Goal: Task Accomplishment & Management: Manage account settings

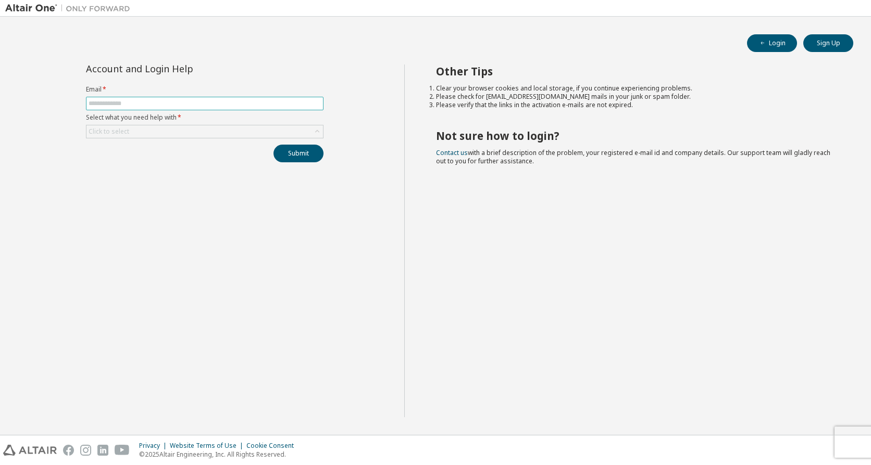
click at [125, 108] on span at bounding box center [204, 104] width 237 height 14
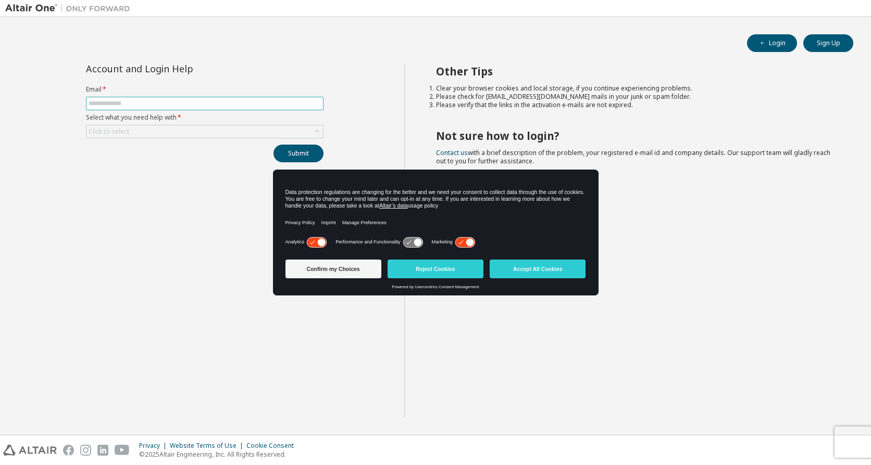
click at [125, 104] on input "text" at bounding box center [205, 103] width 232 height 8
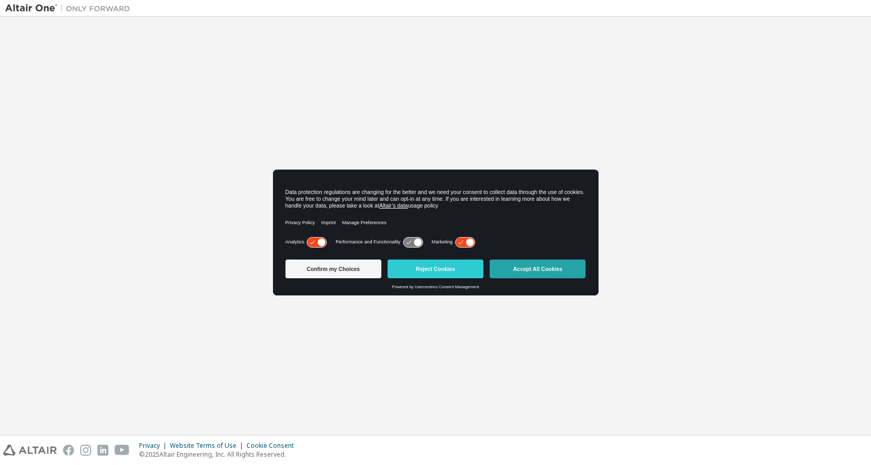
click at [532, 269] on button "Accept All Cookies" at bounding box center [537, 269] width 96 height 19
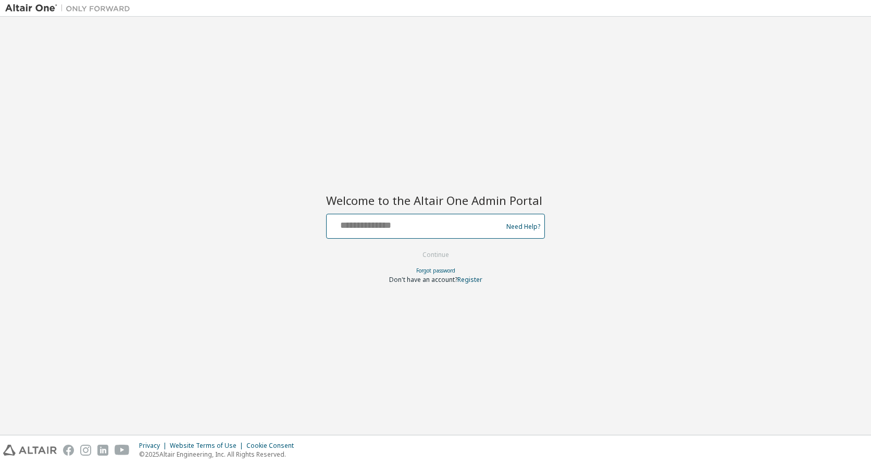
click at [361, 223] on input "text" at bounding box center [416, 224] width 170 height 15
type input "*"
click at [347, 226] on input "text" at bounding box center [416, 224] width 170 height 15
type input "**********"
click at [418, 257] on button "Continue" at bounding box center [435, 255] width 48 height 16
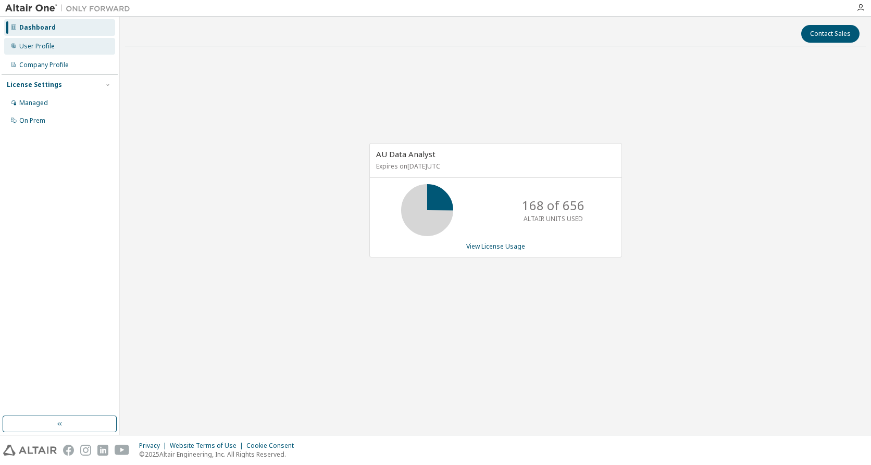
click at [40, 48] on div "User Profile" at bounding box center [36, 46] width 35 height 8
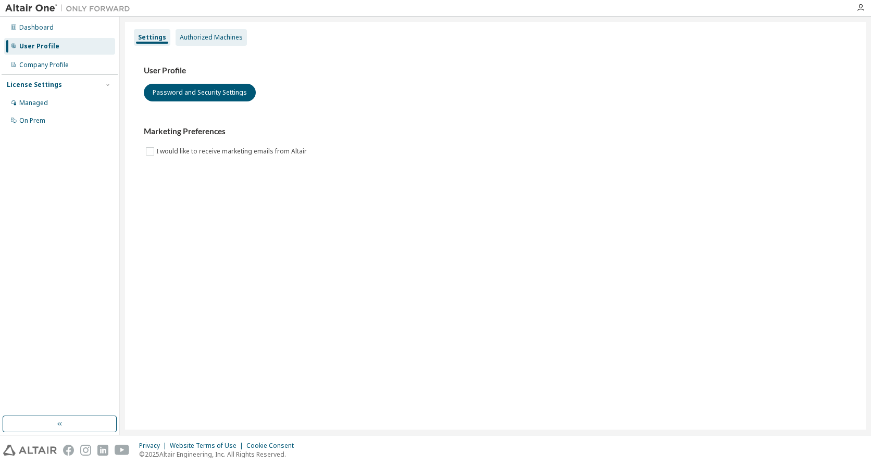
click at [223, 35] on div "Authorized Machines" at bounding box center [211, 37] width 63 height 8
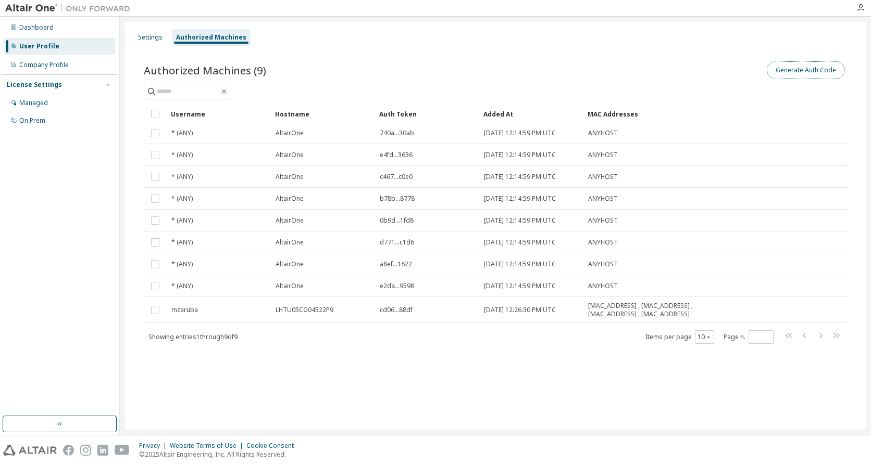
click at [816, 71] on button "Generate Auth Code" at bounding box center [805, 70] width 78 height 18
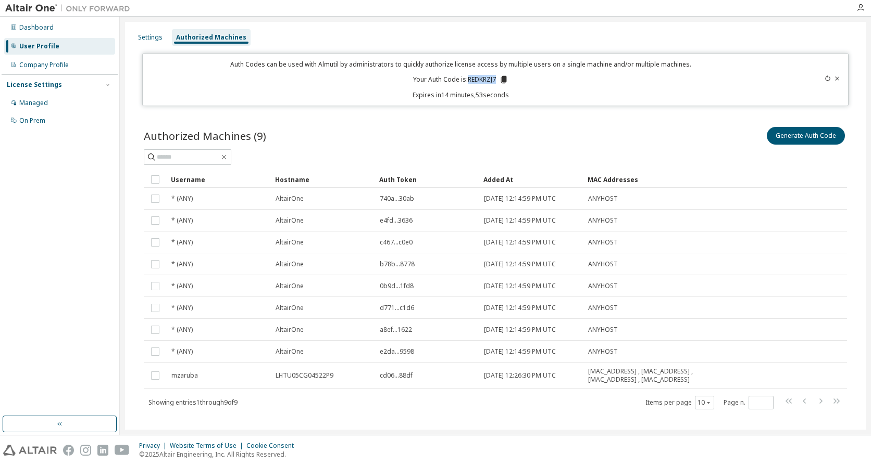
drag, startPoint x: 465, startPoint y: 77, endPoint x: 496, endPoint y: 77, distance: 31.2
click at [496, 77] on p "Your Auth Code is: REDKRZJ7" at bounding box center [460, 79] width 95 height 9
click at [501, 80] on icon at bounding box center [504, 79] width 6 height 7
click at [707, 167] on div "Authorized Machines (9) Generate Auth Code Clear Load Save Save As Field Operat…" at bounding box center [495, 267] width 703 height 285
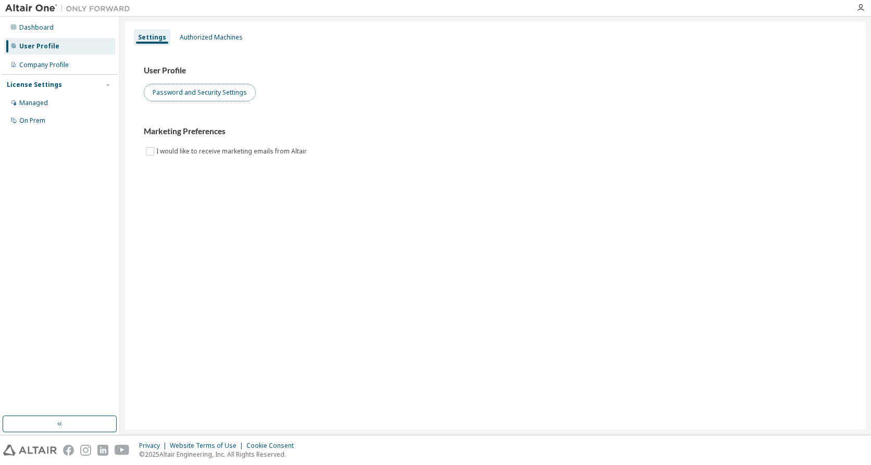
click at [170, 93] on button "Password and Security Settings" at bounding box center [200, 93] width 112 height 18
